Goal: Task Accomplishment & Management: Manage account settings

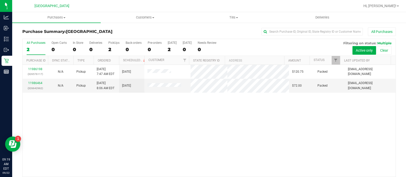
click at [77, 80] on td "Pickup" at bounding box center [83, 86] width 20 height 14
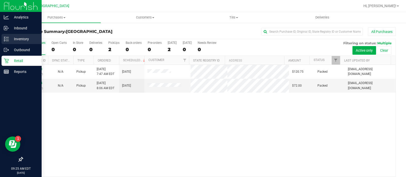
click at [16, 42] on div "Inventory" at bounding box center [22, 39] width 40 height 10
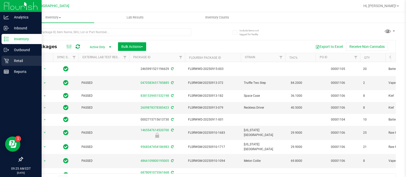
click at [23, 60] on p "Retail" at bounding box center [24, 61] width 30 height 6
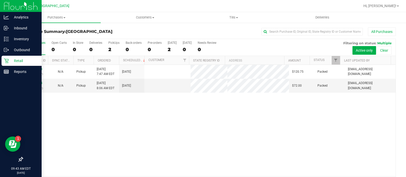
click at [18, 59] on p "Retail" at bounding box center [24, 61] width 30 height 6
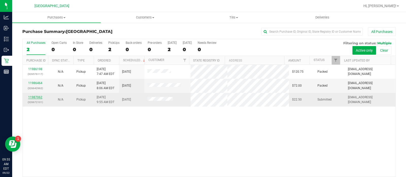
click at [36, 98] on link "11987062" at bounding box center [35, 98] width 14 height 4
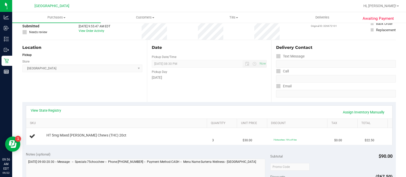
scroll to position [36, 0]
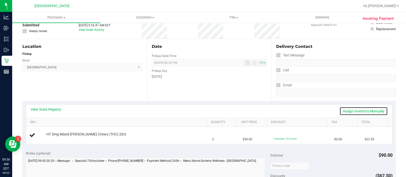
click at [342, 107] on link "Assign Inventory Manually" at bounding box center [363, 111] width 48 height 9
click at [61, 137] on link "Add Package" at bounding box center [55, 138] width 18 height 4
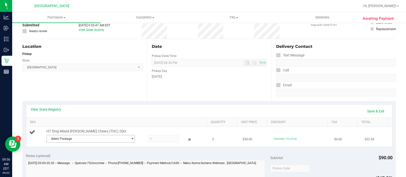
click at [65, 140] on span "Select Package" at bounding box center [87, 138] width 81 height 7
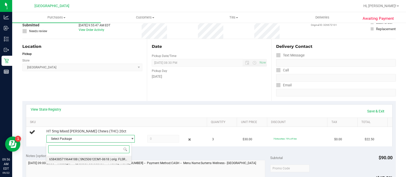
click at [111, 160] on span "( SN250612CM1-0618 | orig: FLSRWGM-20250624-458 )" at bounding box center [116, 160] width 77 height 4
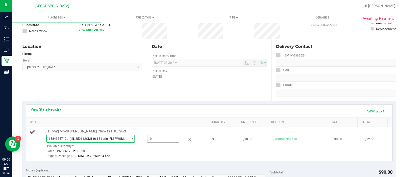
click at [164, 140] on span at bounding box center [163, 139] width 32 height 8
type input "3"
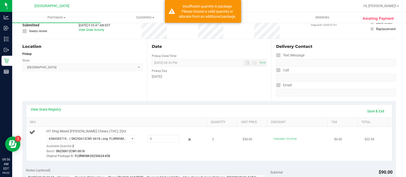
click at [164, 156] on div "Original Package ID: FLSRWGM-20250624-458" at bounding box center [125, 156] width 159 height 5
click at [165, 137] on span at bounding box center [163, 139] width 32 height 8
type input "2"
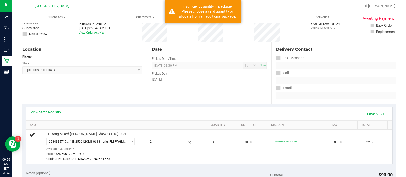
type input "2.0000"
click at [168, 129] on th "SKU" at bounding box center [116, 125] width 181 height 9
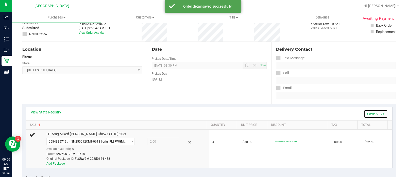
click at [372, 114] on link "Save & Exit" at bounding box center [376, 114] width 24 height 9
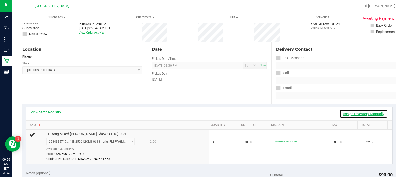
click at [372, 114] on link "Assign Inventory Manually" at bounding box center [363, 114] width 48 height 9
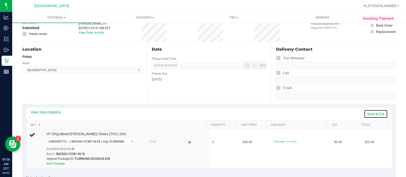
click at [376, 116] on link "Save & Exit" at bounding box center [376, 114] width 24 height 9
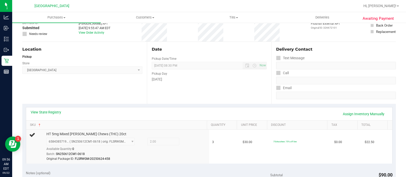
scroll to position [54, 0]
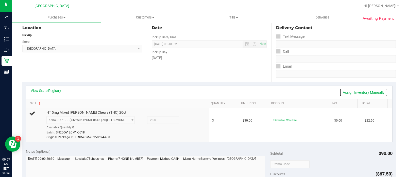
click at [362, 89] on link "Assign Inventory Manually" at bounding box center [363, 92] width 48 height 9
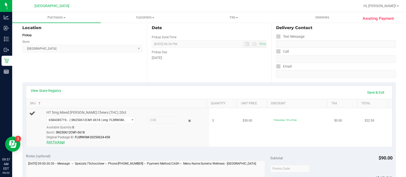
click at [54, 143] on link "Add Package" at bounding box center [55, 143] width 18 height 4
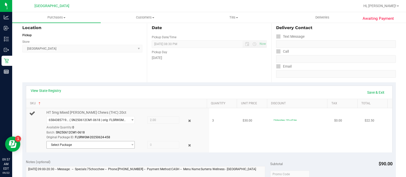
click at [100, 146] on span "Select Package" at bounding box center [87, 145] width 81 height 7
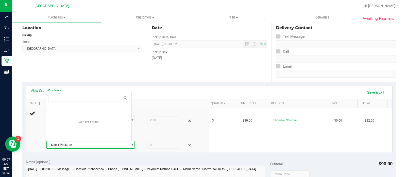
click at [149, 90] on div "View State Registry Save & Exit" at bounding box center [209, 92] width 357 height 9
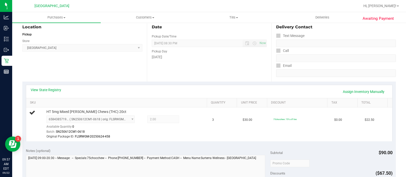
scroll to position [67, 0]
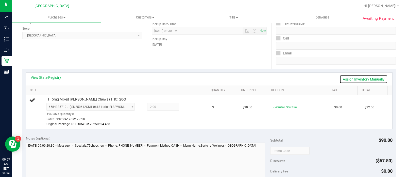
click at [371, 80] on link "Assign Inventory Manually" at bounding box center [363, 79] width 48 height 9
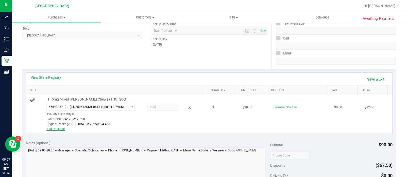
click at [55, 129] on link "Add Package" at bounding box center [55, 129] width 18 height 4
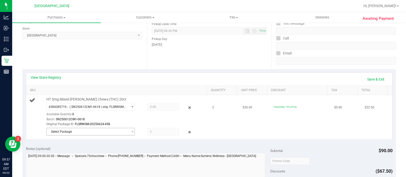
click at [97, 134] on span "Select Package" at bounding box center [87, 131] width 81 height 7
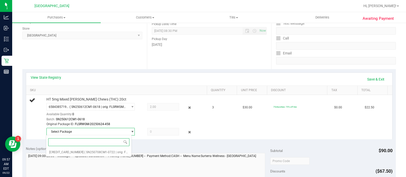
click at [95, 156] on div "Select Package 3619067654972211 ( SN250708CM1-0722 | orig: FLSRWGM-20250727-595…" at bounding box center [89, 146] width 86 height 22
click at [85, 154] on li "3619067654972211 ( SN250708CM1-0722 | orig: FLSRWGM-20250727-595 )" at bounding box center [88, 152] width 85 height 7
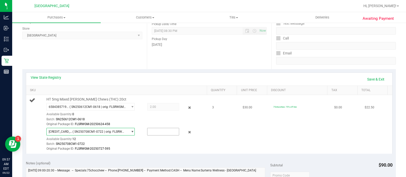
click at [151, 130] on input "text" at bounding box center [162, 131] width 31 height 7
type input "1"
click at [170, 150] on div "Original Package ID: FLSRWGM-20250727-595" at bounding box center [125, 149] width 159 height 5
type input "1.0000"
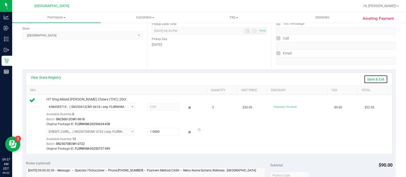
click at [373, 79] on link "Save & Exit" at bounding box center [376, 79] width 24 height 9
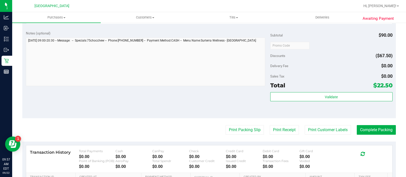
scroll to position [266, 0]
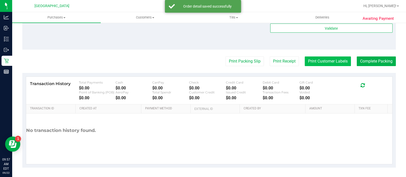
click at [326, 62] on button "Print Customer Labels" at bounding box center [328, 62] width 46 height 10
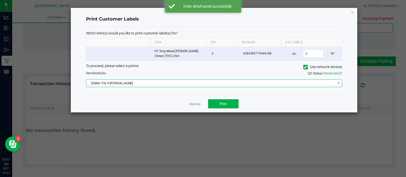
click at [227, 84] on span "ZEBRA- FIX-IT-FELIX" at bounding box center [210, 83] width 249 height 7
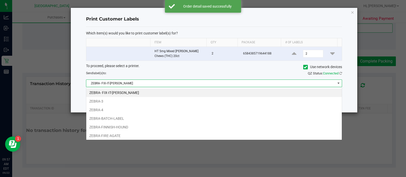
scroll to position [7, 256]
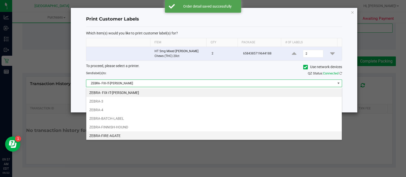
click at [124, 135] on li "ZEBRA-FIRE-AGATE" at bounding box center [213, 136] width 255 height 9
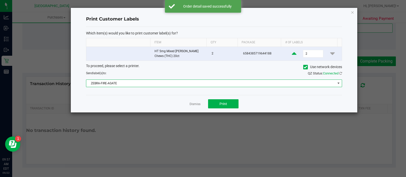
click at [292, 57] on icon at bounding box center [294, 53] width 5 height 6
type input "3"
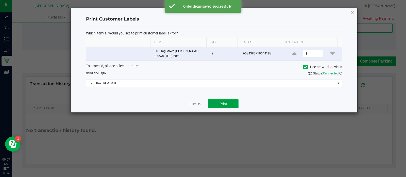
click at [223, 107] on button "Print" at bounding box center [223, 103] width 30 height 9
click at [194, 105] on link "Dismiss" at bounding box center [194, 104] width 11 height 4
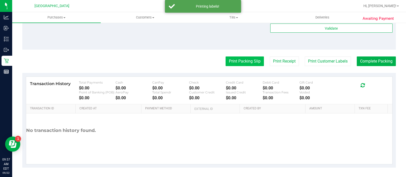
click at [233, 64] on button "Print Packing Slip" at bounding box center [244, 62] width 38 height 10
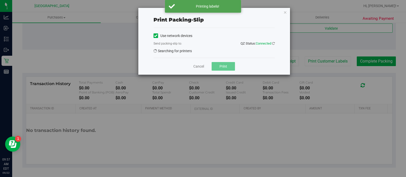
click at [197, 53] on div "Use network devices Send packing-slip to: QZ Status: Connected Searching for pr…" at bounding box center [213, 43] width 121 height 22
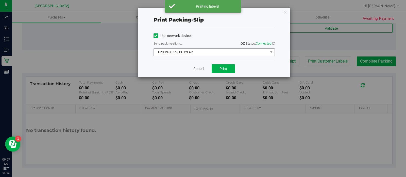
click at [187, 56] on span "EPSON-BUZZ-LIGHTYEAR" at bounding box center [211, 52] width 114 height 7
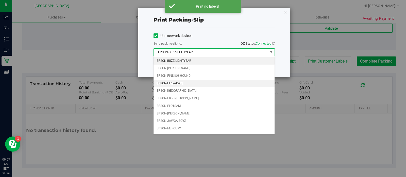
click at [188, 84] on li "EPSON-FIRE-AGATE" at bounding box center [213, 84] width 121 height 8
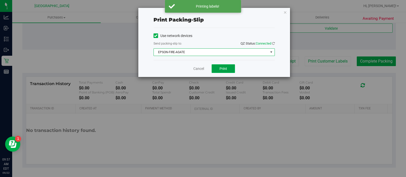
click at [225, 71] on button "Print" at bounding box center [223, 68] width 23 height 9
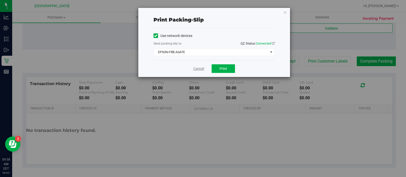
click at [199, 68] on link "Cancel" at bounding box center [198, 68] width 11 height 5
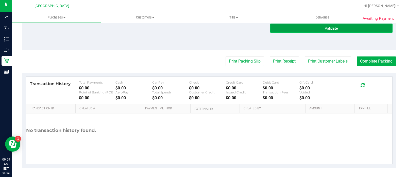
drag, startPoint x: 353, startPoint y: 27, endPoint x: 362, endPoint y: 29, distance: 9.0
click at [362, 29] on button "Validate" at bounding box center [331, 28] width 122 height 9
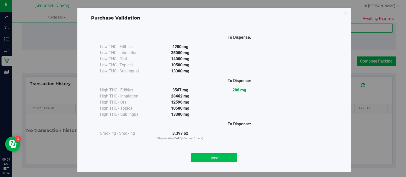
click at [221, 157] on button "Close" at bounding box center [214, 157] width 46 height 9
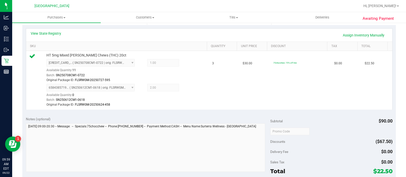
scroll to position [266, 0]
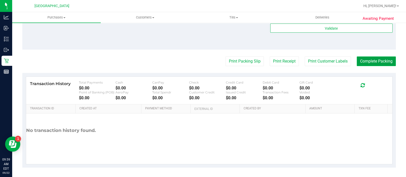
click at [363, 65] on button "Complete Packing" at bounding box center [376, 62] width 39 height 10
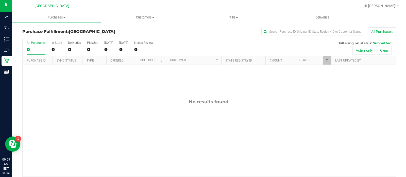
click at [13, 60] on div "Purchase Fulfillment: Miami Beach WC All Purchases All Purchases 0 In Store 0 D…" at bounding box center [209, 108] width 394 height 172
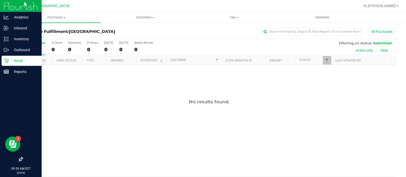
click at [13, 60] on p "Retail" at bounding box center [24, 61] width 30 height 6
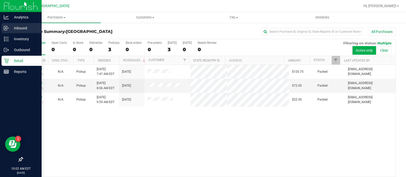
click at [9, 29] on p "Inbound" at bounding box center [24, 28] width 30 height 6
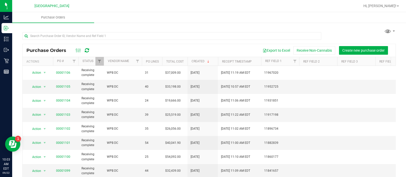
click at [13, 59] on div "Purchase Orders Export to Excel Receive Non-Cannabis Create new purchase order …" at bounding box center [209, 108] width 394 height 173
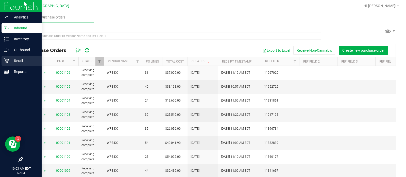
click at [6, 60] on icon at bounding box center [6, 60] width 5 height 5
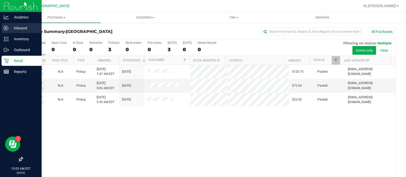
click at [16, 30] on p "Inbound" at bounding box center [24, 28] width 30 height 6
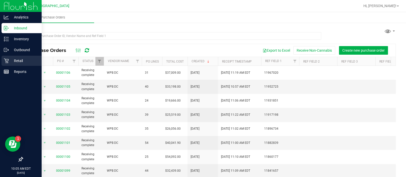
click at [8, 60] on icon at bounding box center [6, 60] width 5 height 5
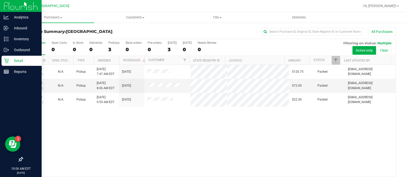
click at [28, 63] on p "Retail" at bounding box center [24, 61] width 30 height 6
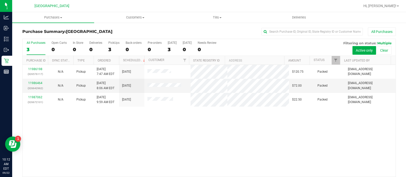
click at [89, 38] on div "Purchase Summary: [GEOGRAPHIC_DATA] WC All Purchases" at bounding box center [208, 32] width 373 height 11
click at [104, 19] on span "Customers" at bounding box center [134, 17] width 81 height 5
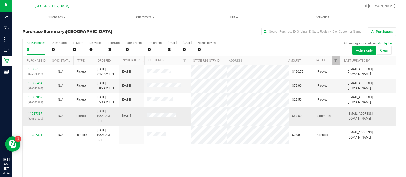
click at [41, 112] on link "11987337" at bounding box center [35, 114] width 14 height 4
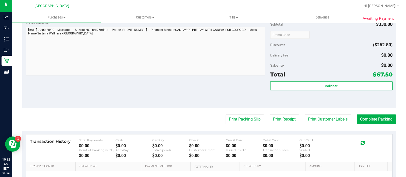
scroll to position [354, 0]
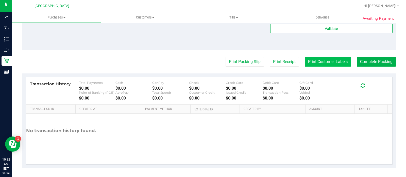
click at [333, 65] on button "Print Customer Labels" at bounding box center [328, 62] width 46 height 10
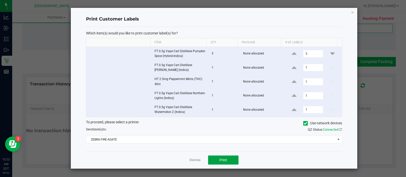
click at [228, 158] on button "Print" at bounding box center [223, 160] width 30 height 9
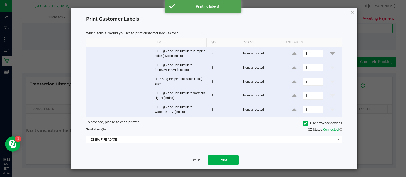
click at [196, 161] on link "Dismiss" at bounding box center [194, 160] width 11 height 4
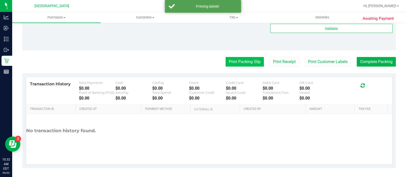
click at [241, 63] on button "Print Packing Slip" at bounding box center [244, 62] width 38 height 10
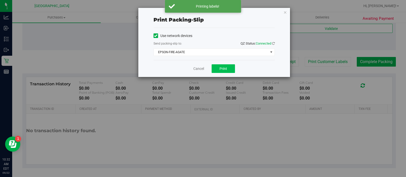
click at [229, 69] on button "Print" at bounding box center [223, 68] width 23 height 9
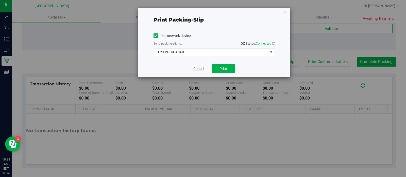
click at [193, 68] on link "Cancel" at bounding box center [198, 68] width 11 height 5
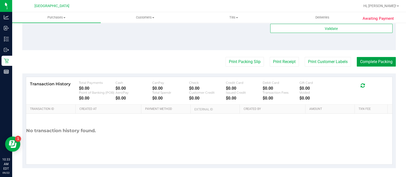
click at [378, 59] on button "Complete Packing" at bounding box center [376, 62] width 39 height 10
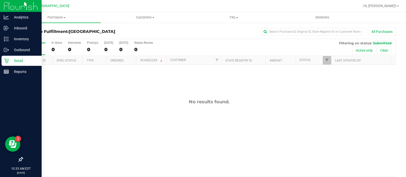
click at [8, 59] on icon at bounding box center [6, 60] width 5 height 5
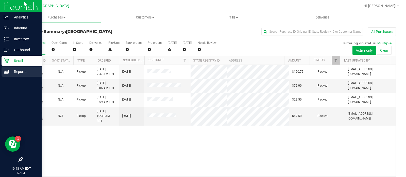
click at [18, 70] on p "Reports" at bounding box center [24, 72] width 30 height 6
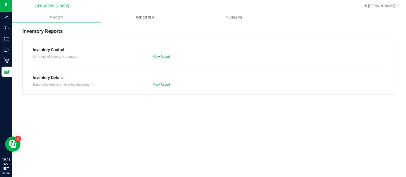
click at [153, 18] on span "Point of Sale" at bounding box center [144, 17] width 31 height 5
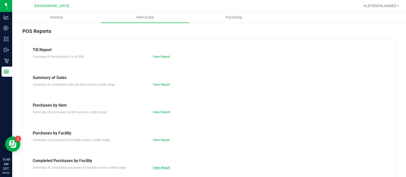
click at [156, 166] on link "View Report" at bounding box center [161, 168] width 17 height 4
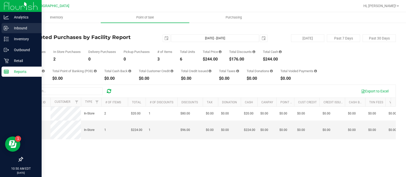
click at [19, 26] on p "Inbound" at bounding box center [24, 28] width 30 height 6
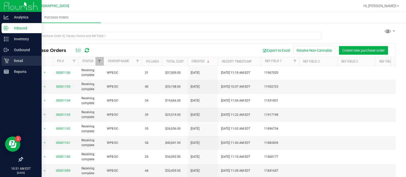
click at [10, 60] on p "Retail" at bounding box center [24, 61] width 30 height 6
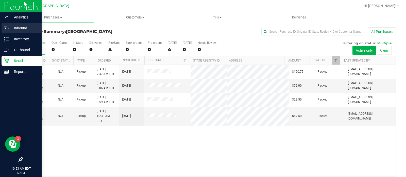
click at [11, 28] on p "Inbound" at bounding box center [24, 28] width 30 height 6
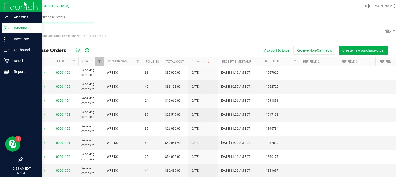
click at [11, 28] on p "Inbound" at bounding box center [24, 28] width 30 height 6
click at [18, 61] on p "Retail" at bounding box center [24, 61] width 30 height 6
